Goal: Task Accomplishment & Management: Use online tool/utility

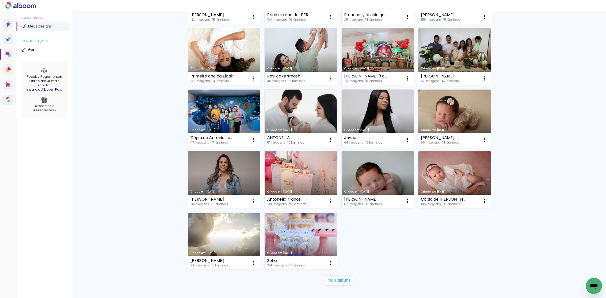
scroll to position [250, 0]
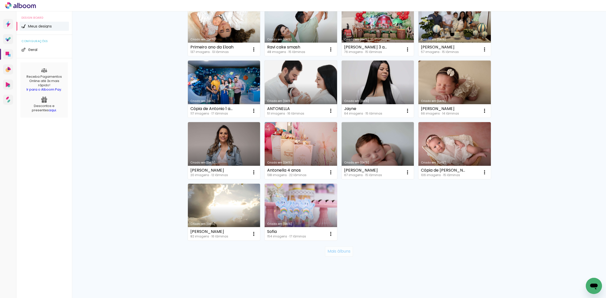
click at [0, 0] on slot "Mais álbuns" at bounding box center [0, 0] width 0 height 0
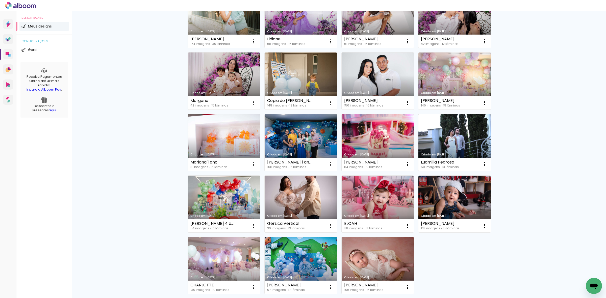
scroll to position [619, 0]
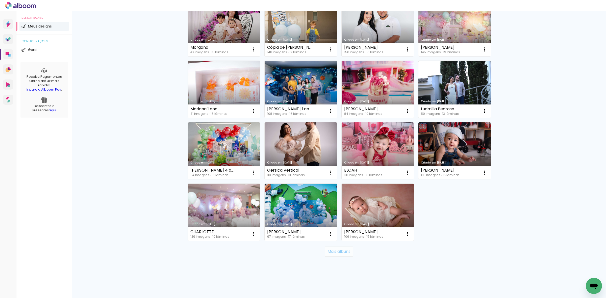
click at [346, 255] on paper-button "Mais álbuns" at bounding box center [339, 252] width 28 height 10
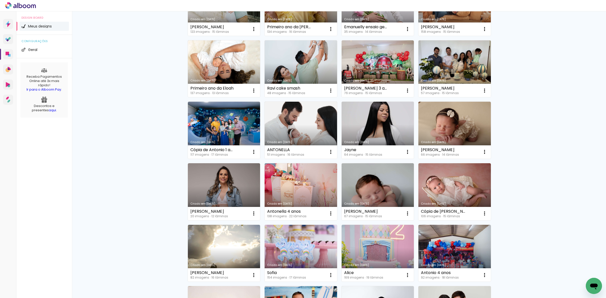
scroll to position [177, 0]
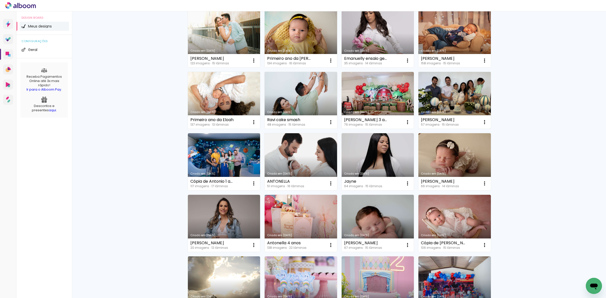
click at [463, 88] on link "Criado em [DATE]" at bounding box center [454, 100] width 72 height 57
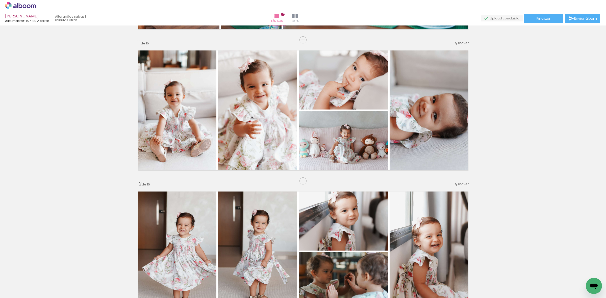
scroll to position [10297, 0]
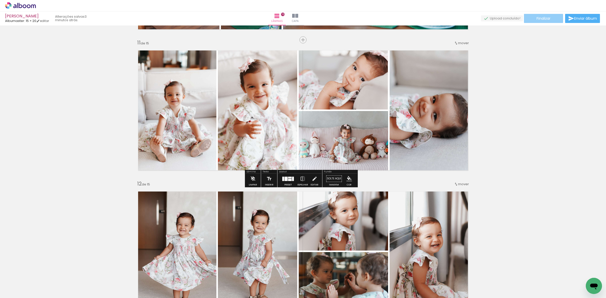
click at [544, 17] on span "Finalizar" at bounding box center [543, 19] width 14 height 4
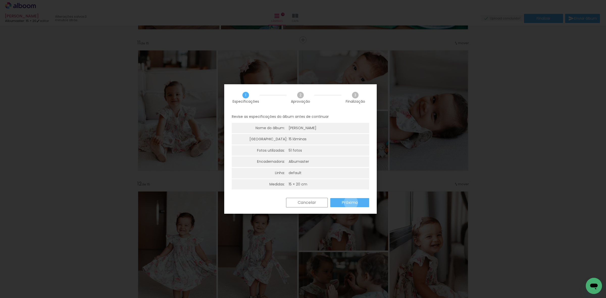
click at [0, 0] on slot "Próximo" at bounding box center [0, 0] width 0 height 0
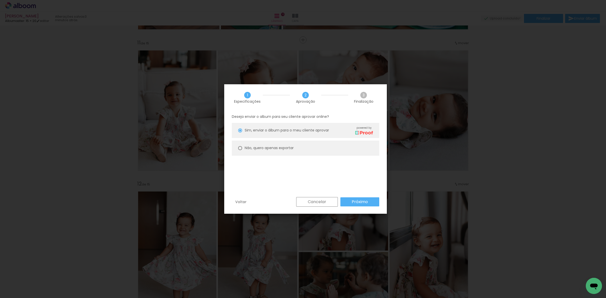
click at [351, 201] on paper-button "Próximo" at bounding box center [359, 201] width 39 height 9
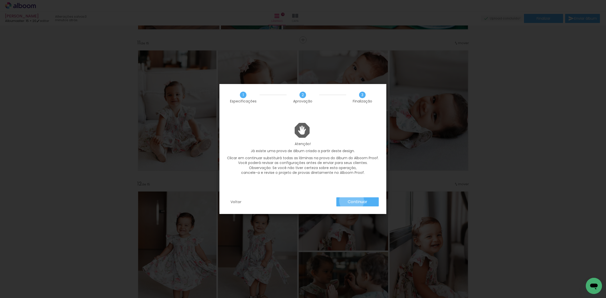
click at [0, 0] on slot "Continuar" at bounding box center [0, 0] width 0 height 0
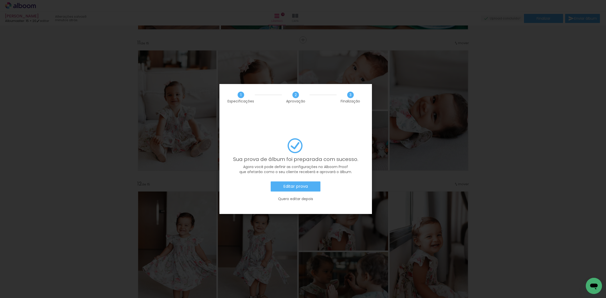
click at [0, 0] on slot "Editar prova" at bounding box center [0, 0] width 0 height 0
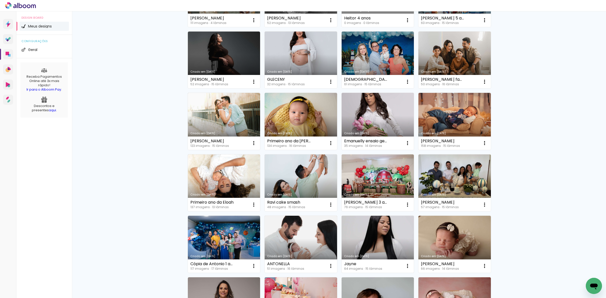
scroll to position [189, 0]
